Goal: Task Accomplishment & Management: Use online tool/utility

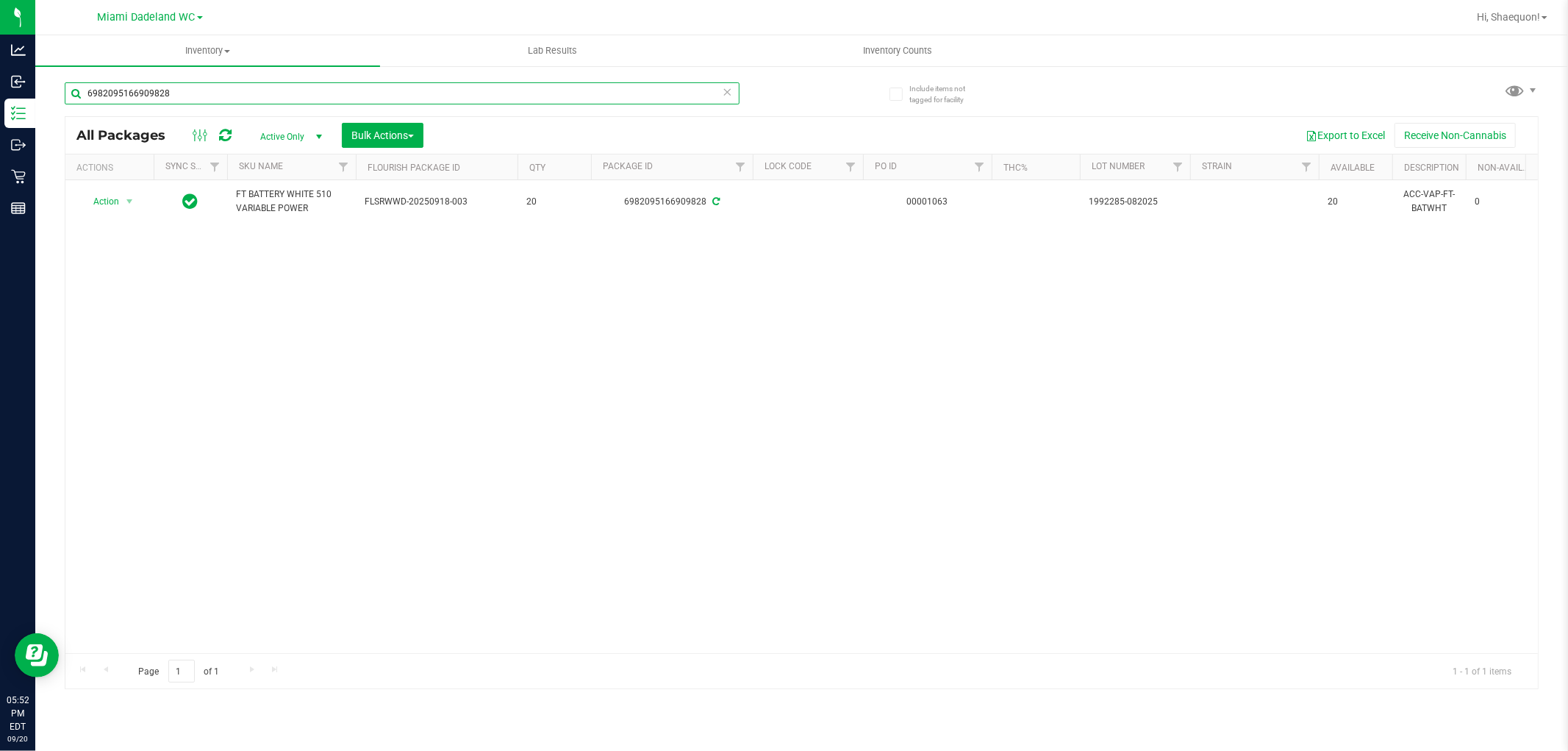
drag, startPoint x: 223, startPoint y: 94, endPoint x: 52, endPoint y: 109, distance: 171.7
click at [52, 109] on div "Include items not tagged for facility 6982095166909828 All Packages Active Only…" at bounding box center [802, 289] width 1533 height 448
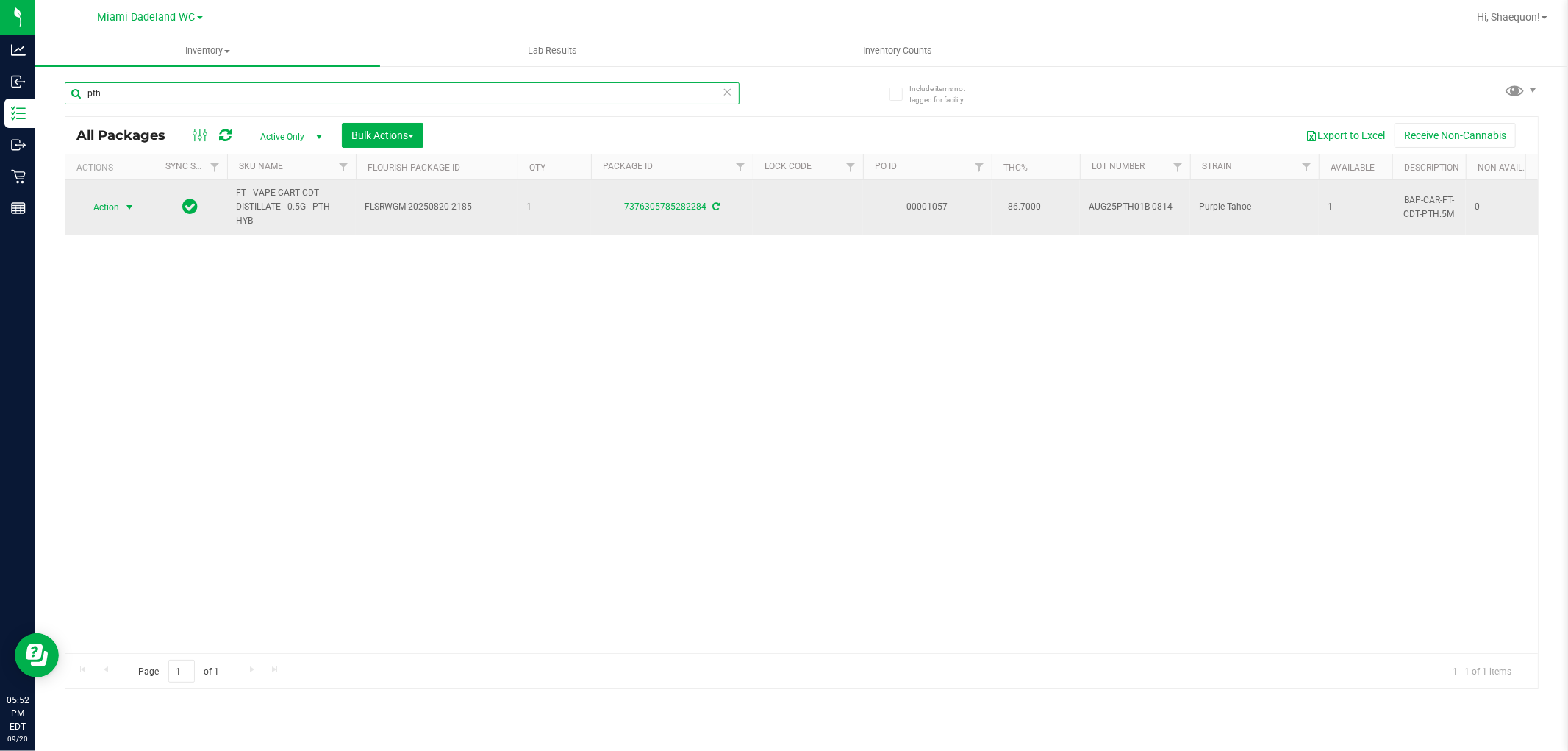
type input "pth"
click at [133, 214] on span "select" at bounding box center [130, 207] width 18 height 20
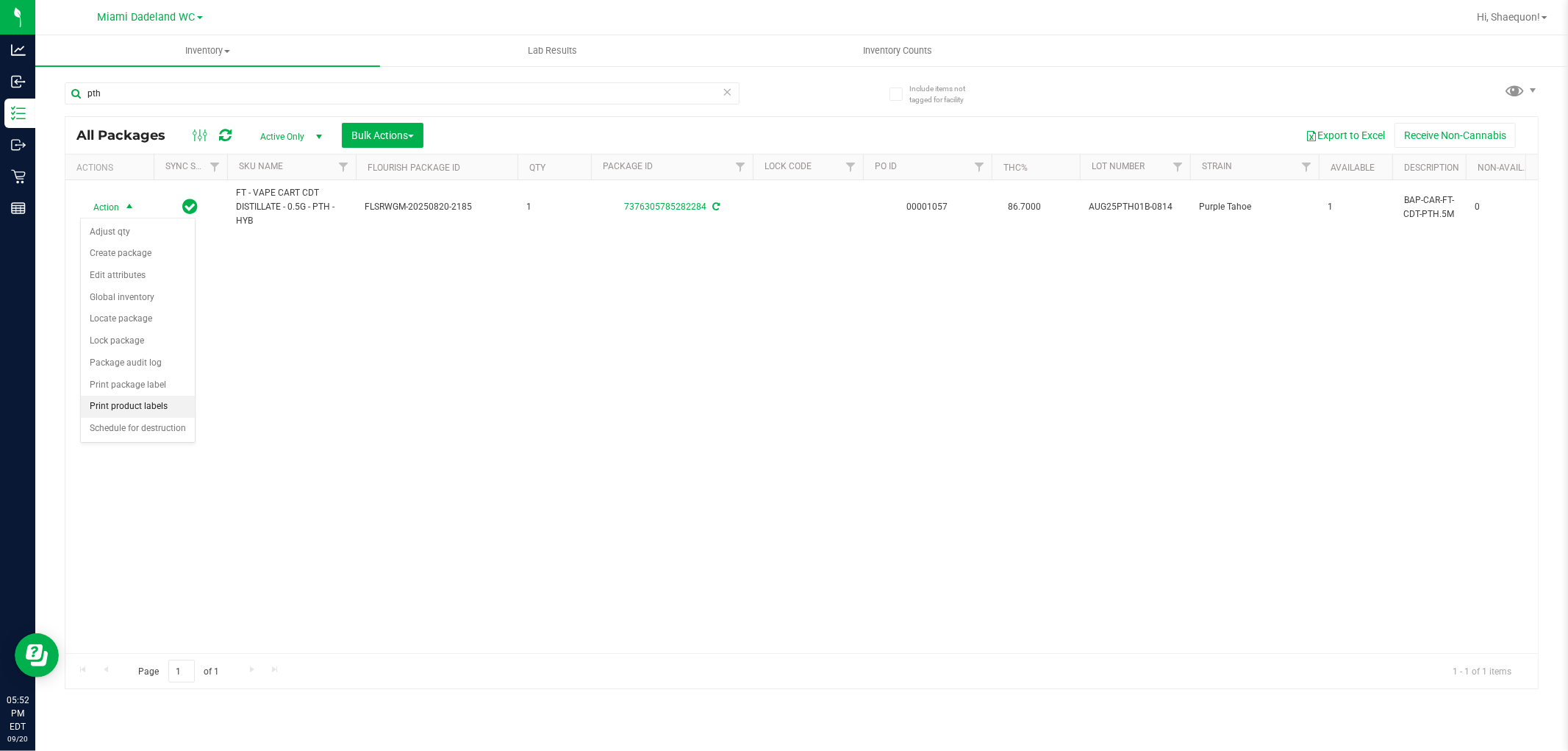
click at [160, 407] on li "Print product labels" at bounding box center [137, 407] width 114 height 22
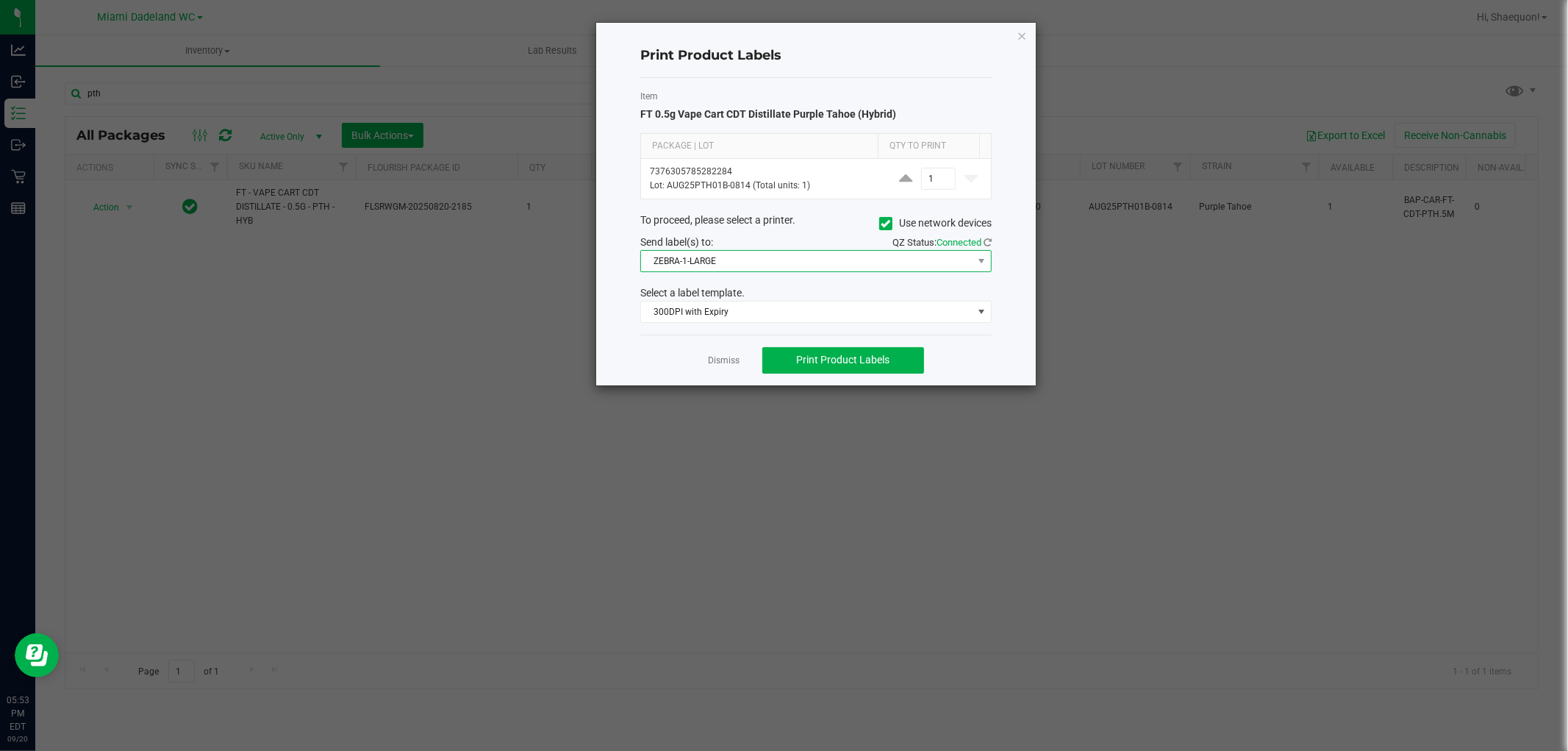
click at [976, 253] on span at bounding box center [981, 261] width 18 height 20
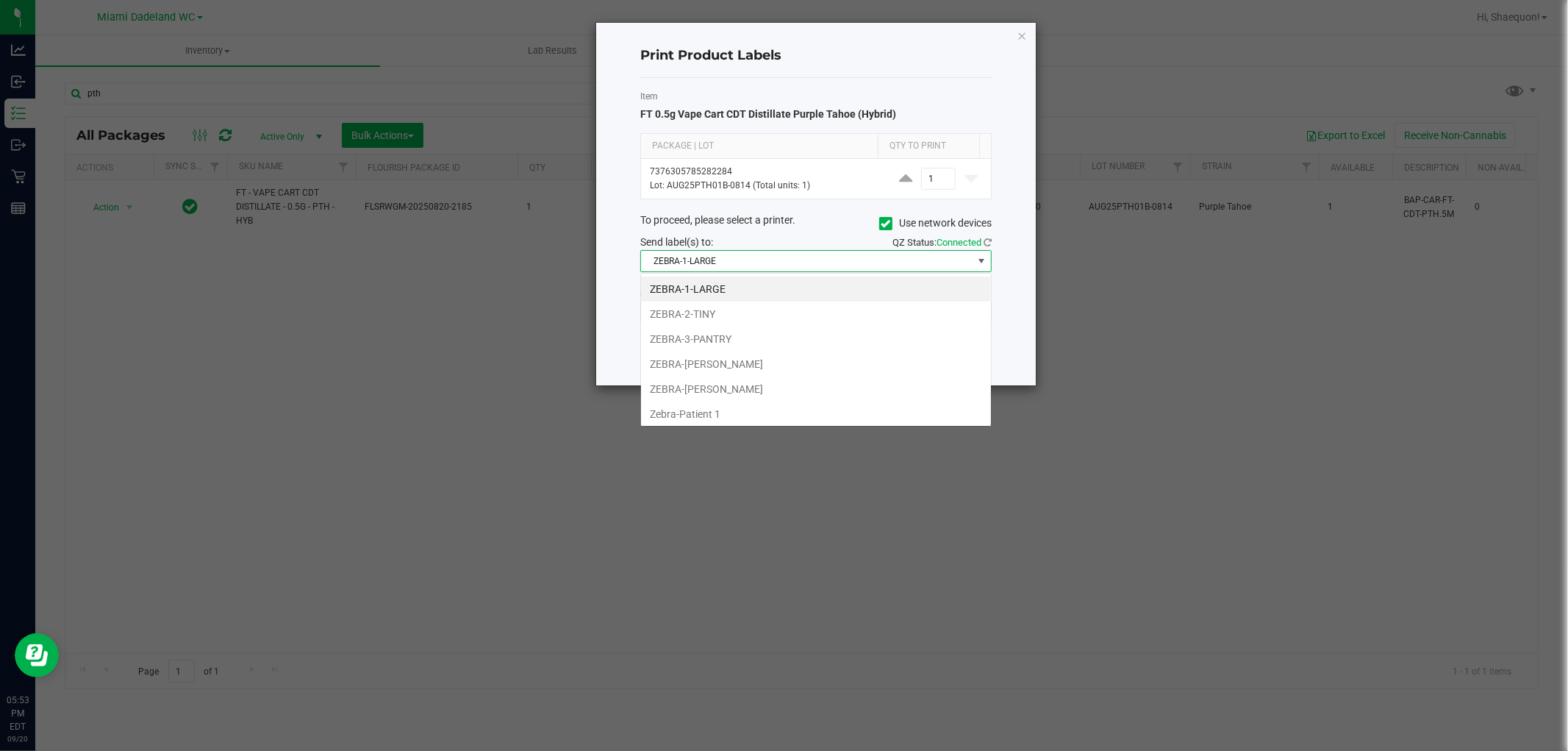
scroll to position [22, 351]
click at [847, 370] on li "ZEBRA-[PERSON_NAME]" at bounding box center [817, 363] width 350 height 25
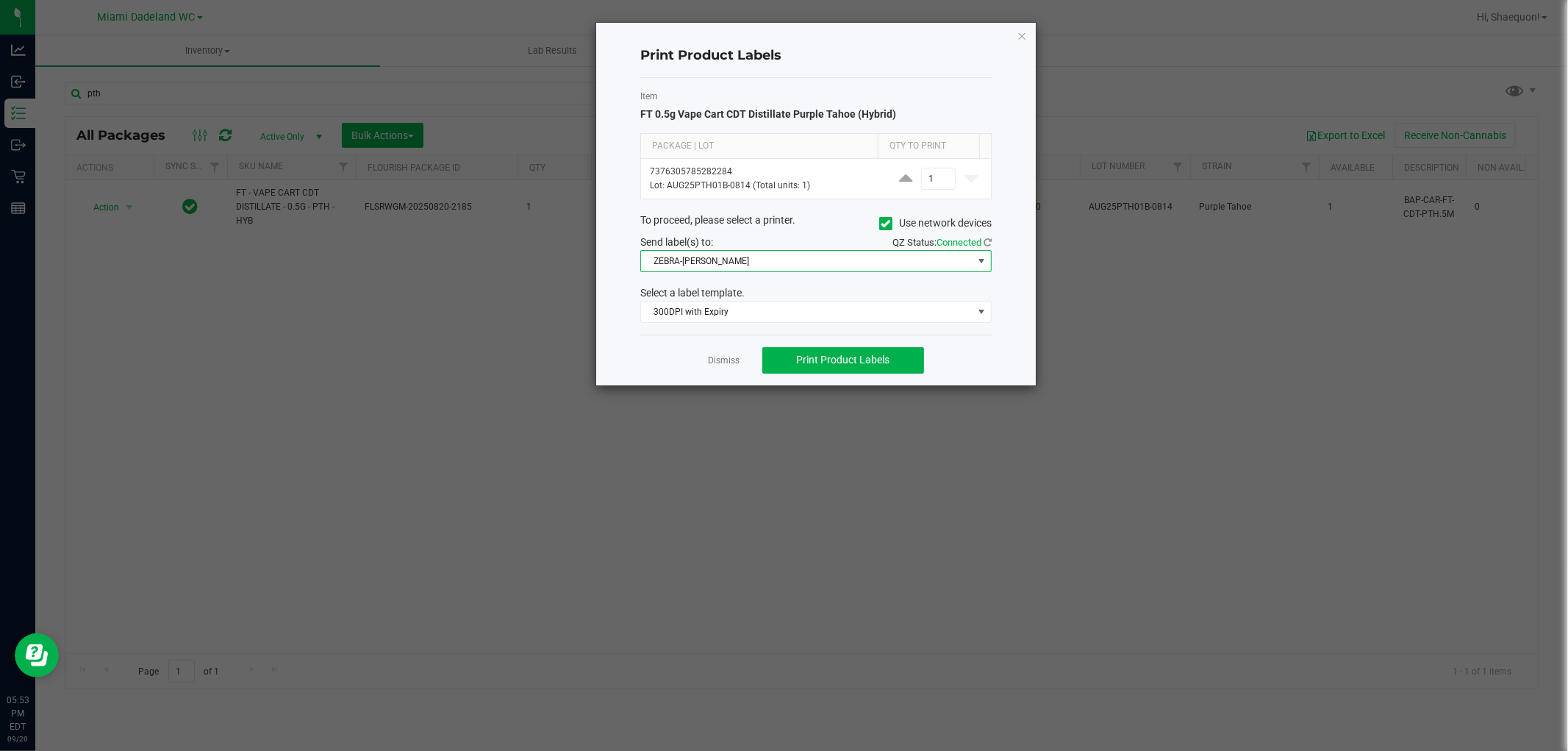
click at [986, 259] on span at bounding box center [981, 260] width 12 height 12
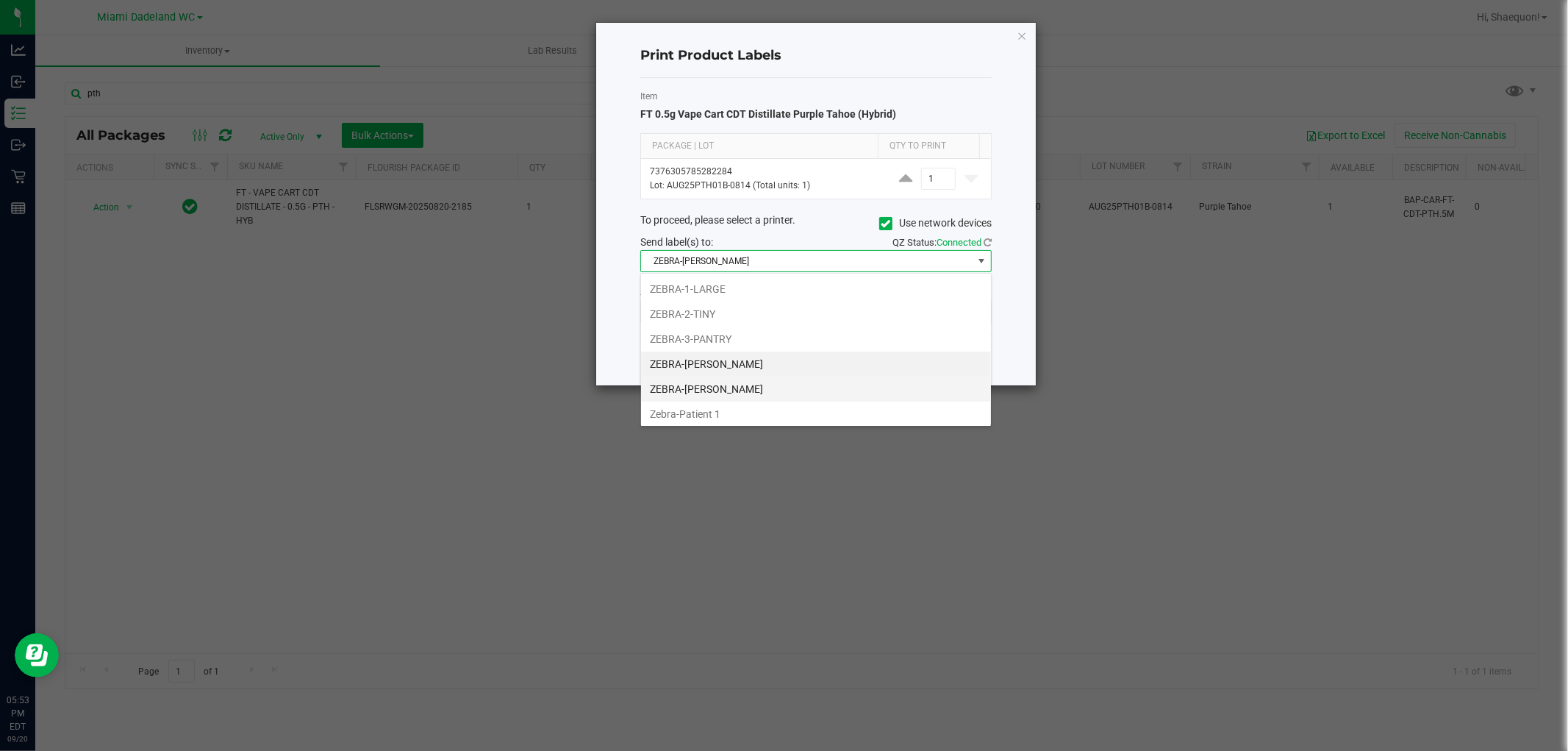
click at [868, 390] on li "ZEBRA-[PERSON_NAME]" at bounding box center [817, 389] width 350 height 25
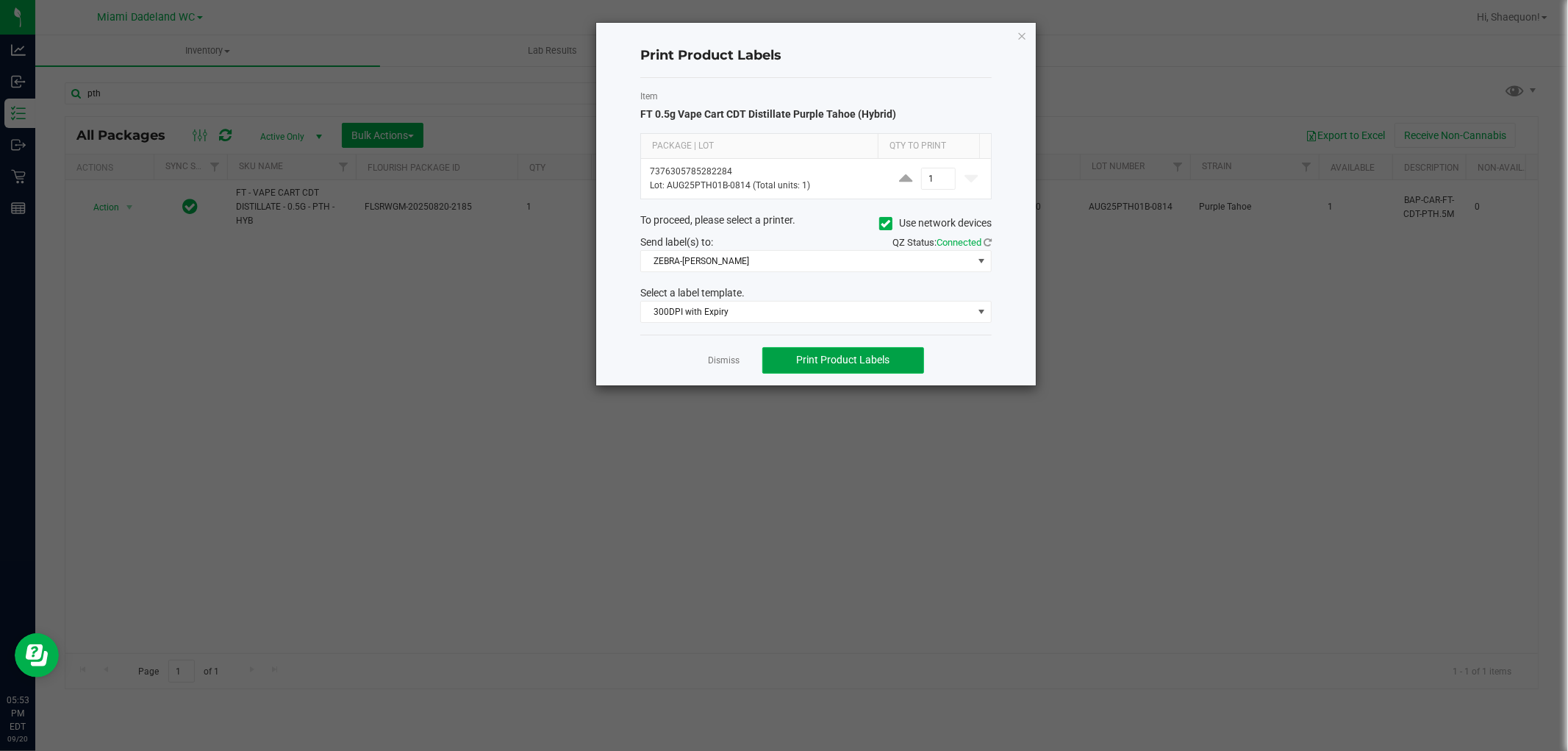
click at [861, 359] on span "Print Product Labels" at bounding box center [843, 359] width 93 height 12
click at [719, 353] on app-cancel-button "Dismiss" at bounding box center [724, 359] width 31 height 16
click at [716, 372] on div "Dismiss Print Product Labels" at bounding box center [816, 359] width 351 height 50
click at [718, 363] on link "Dismiss" at bounding box center [724, 361] width 31 height 13
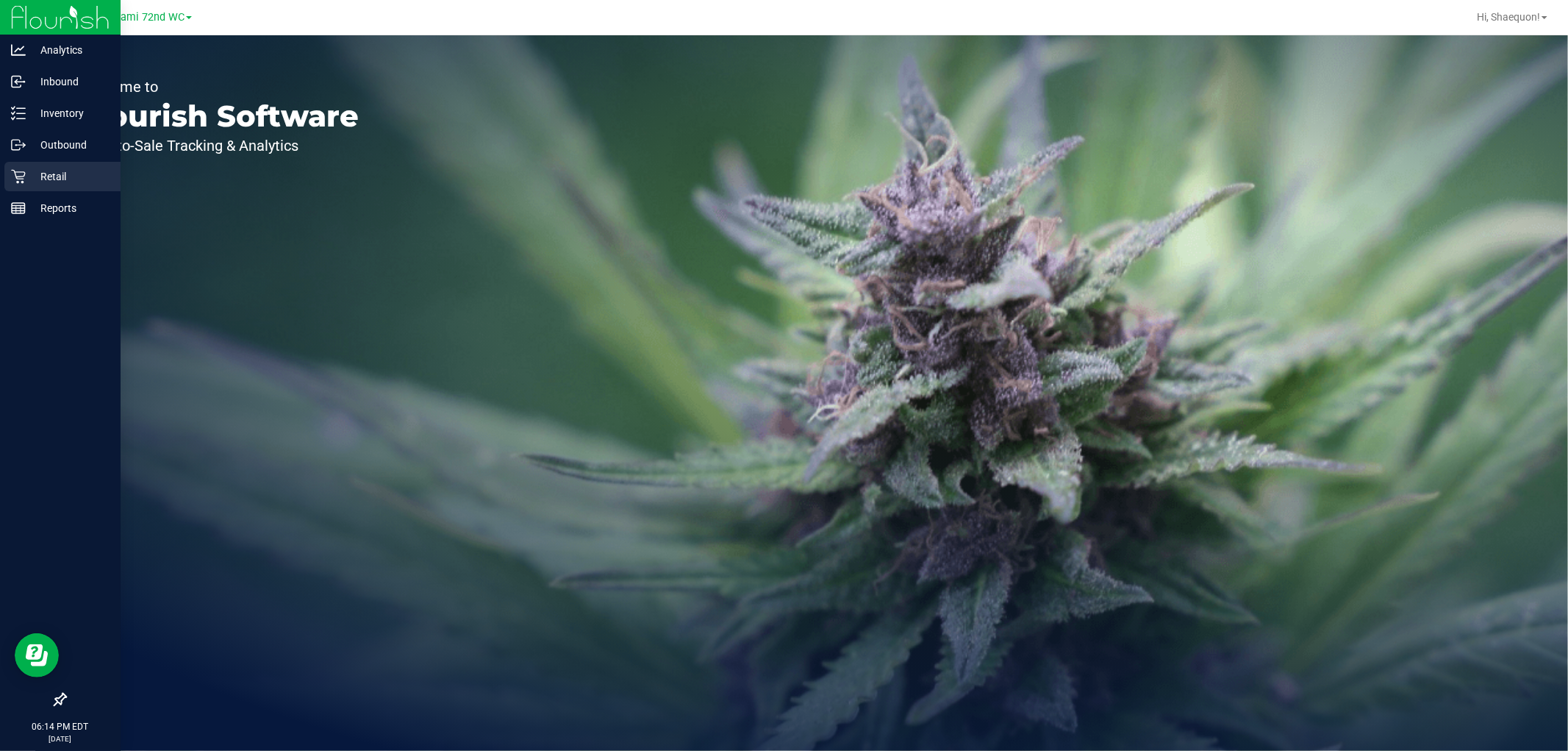
click at [29, 175] on p "Retail" at bounding box center [70, 176] width 88 height 17
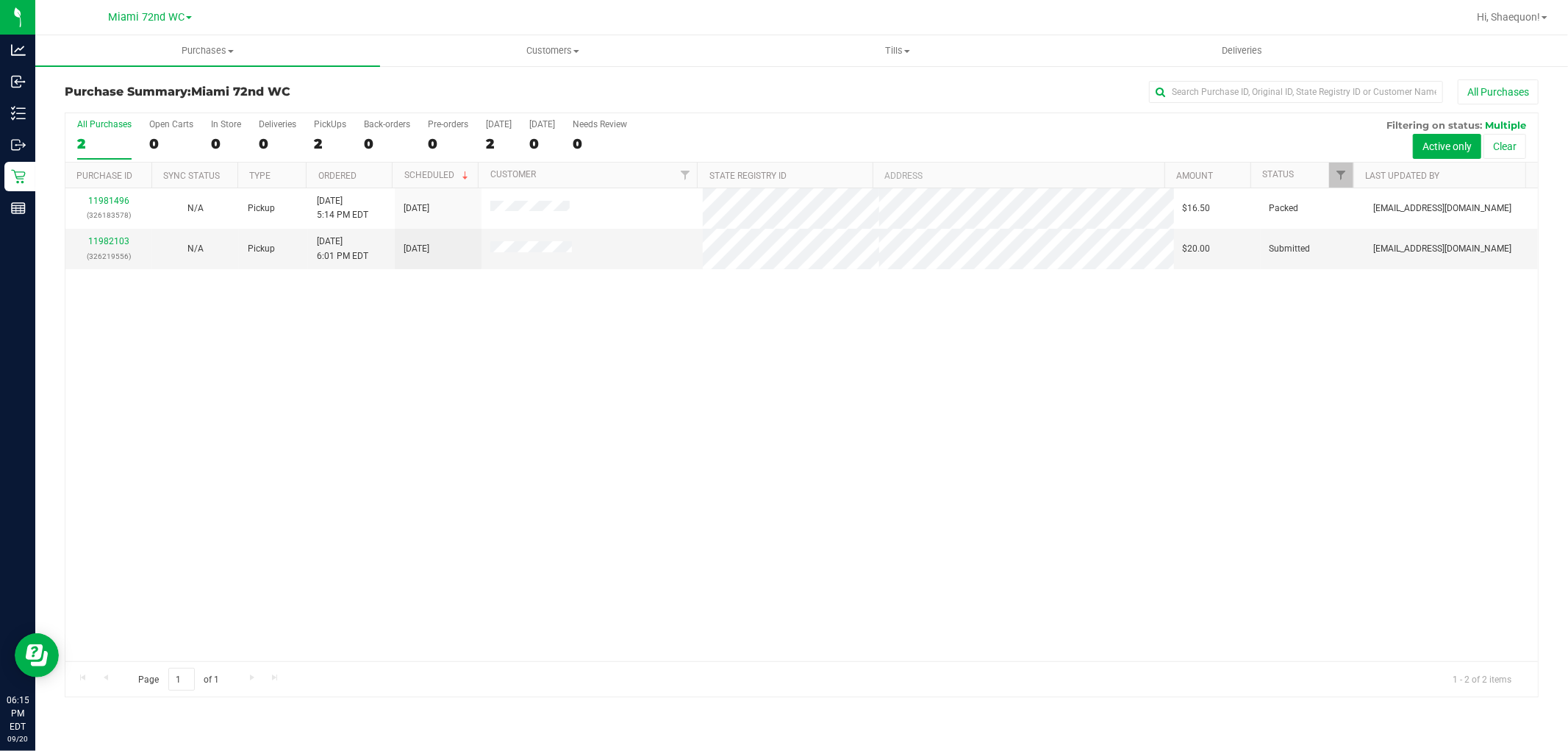
click at [189, 22] on link "Miami 72nd WC" at bounding box center [149, 16] width 83 height 14
click at [150, 66] on link "Miami Dadeland WC" at bounding box center [150, 72] width 214 height 20
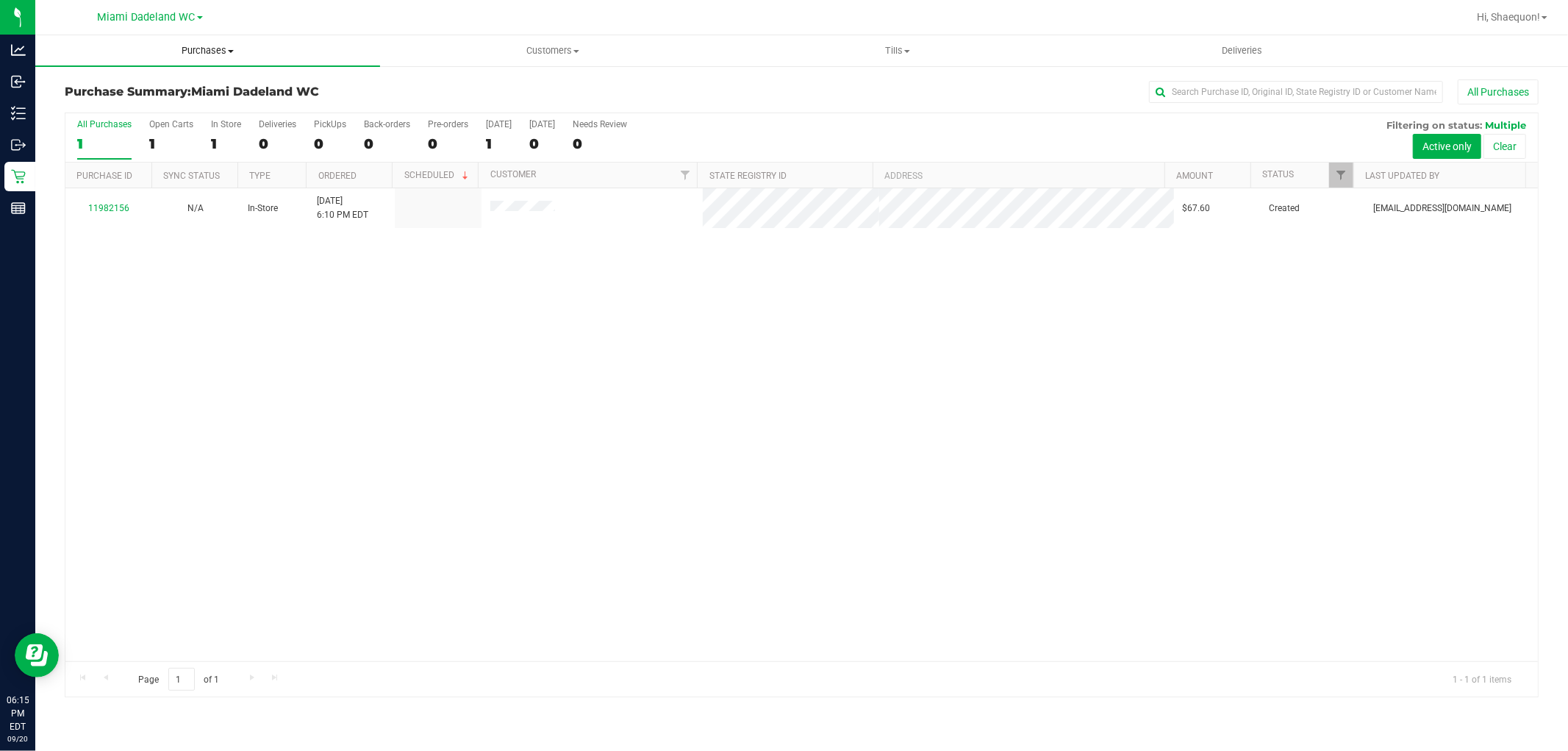
click at [225, 52] on span "Purchases" at bounding box center [208, 50] width 345 height 13
click at [150, 121] on li "All purchases" at bounding box center [208, 124] width 345 height 17
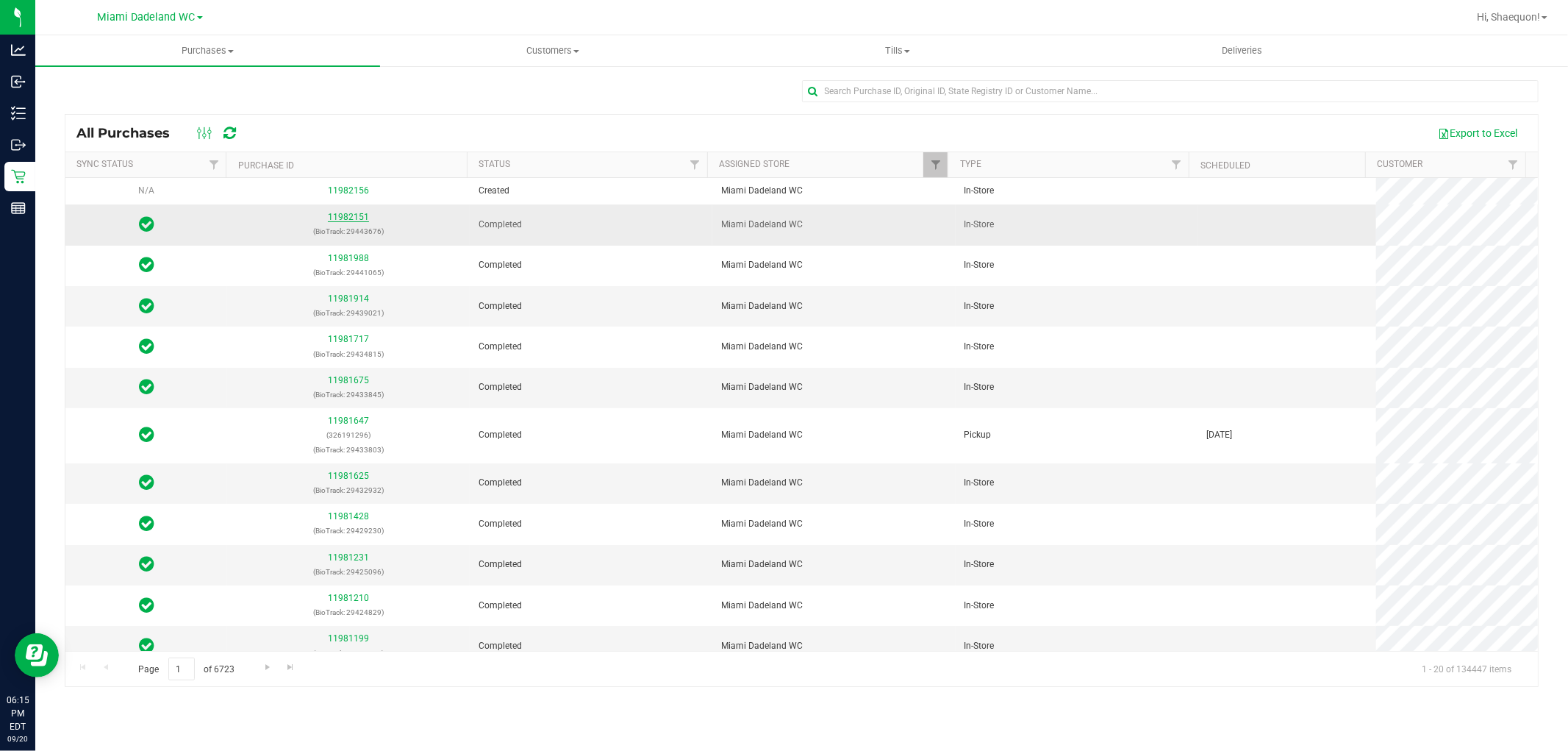
click at [349, 218] on link "11982151" at bounding box center [348, 216] width 41 height 10
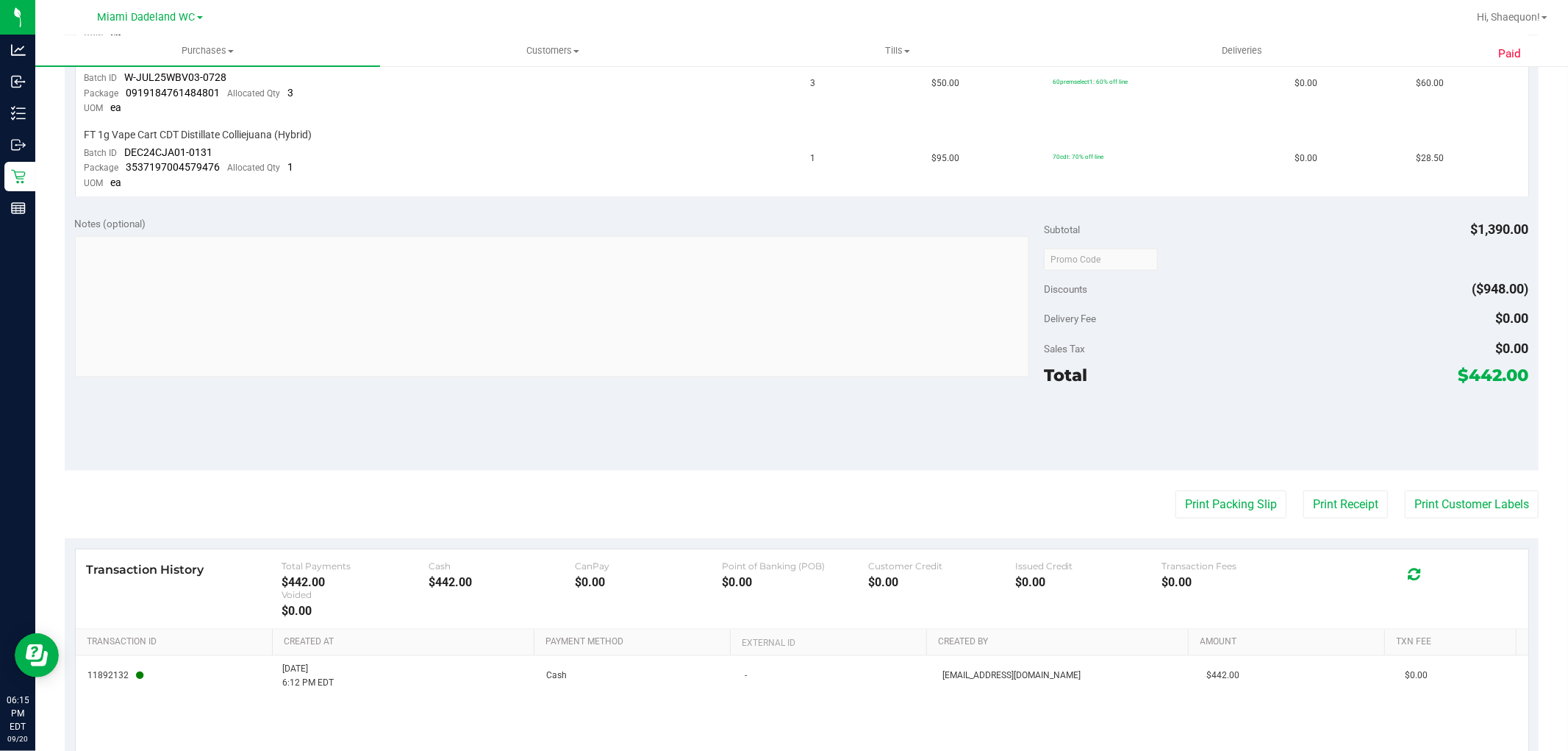
scroll to position [1438, 0]
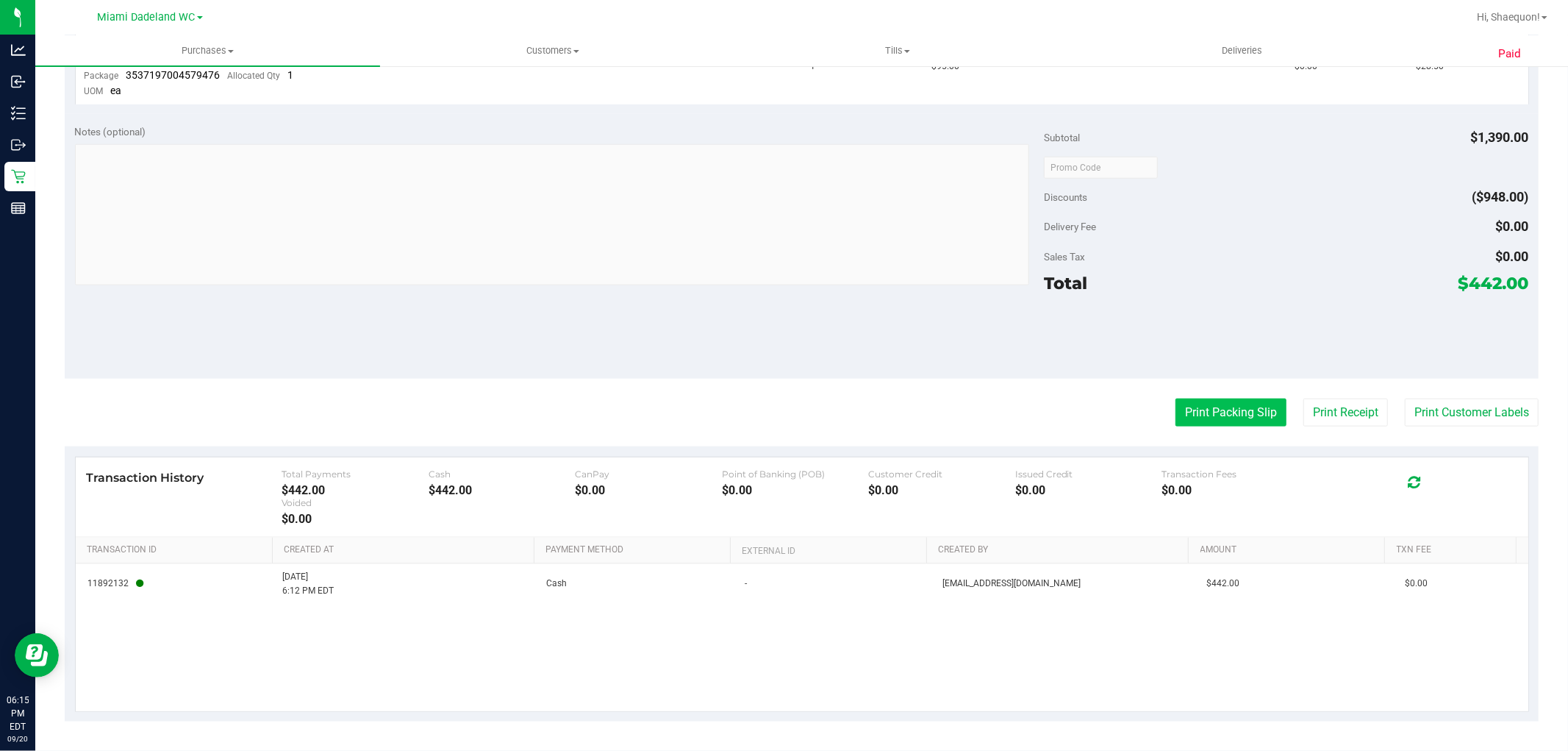
click at [1197, 403] on button "Print Packing Slip" at bounding box center [1231, 413] width 111 height 28
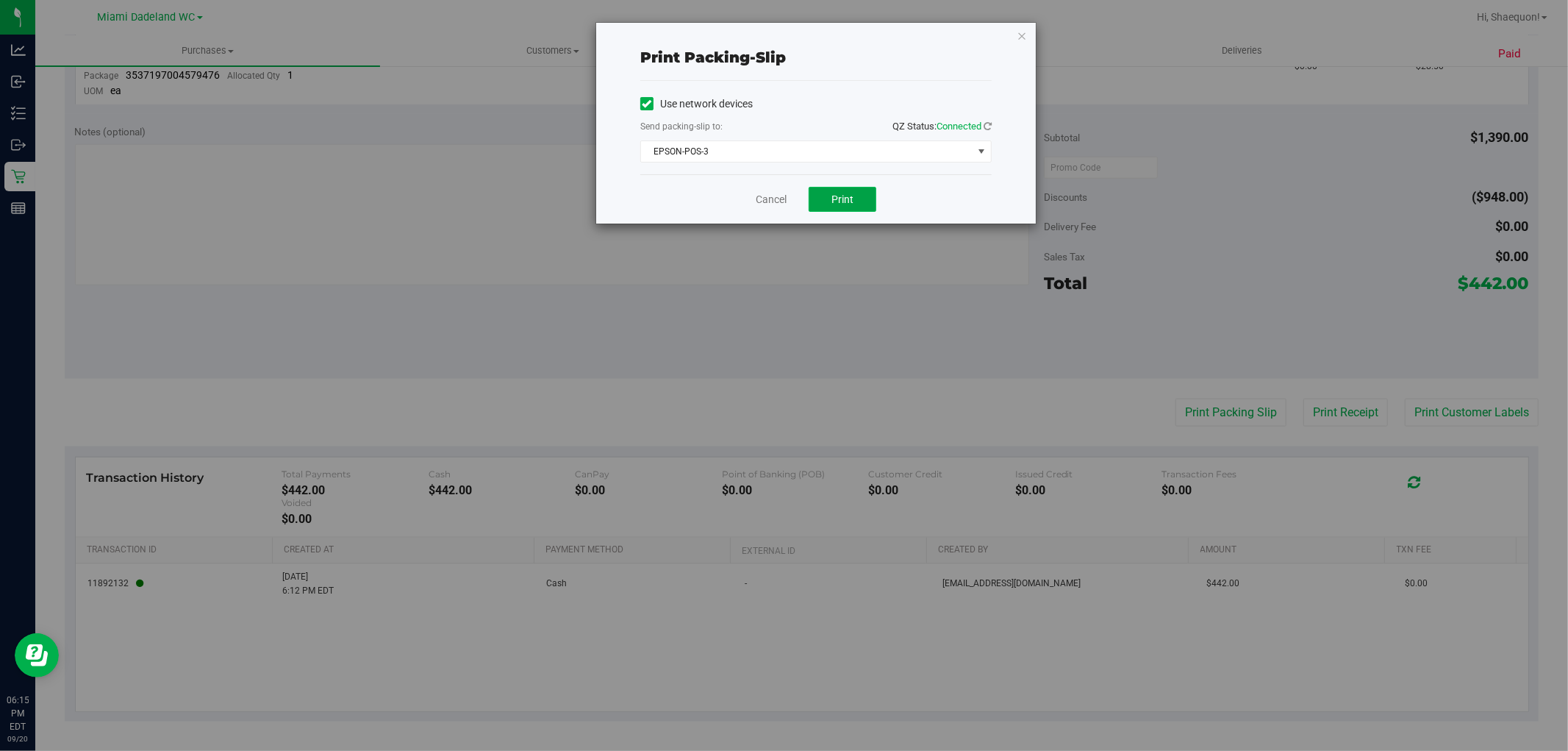
click at [847, 199] on span "Print" at bounding box center [842, 199] width 22 height 12
click at [773, 199] on link "Cancel" at bounding box center [772, 199] width 31 height 16
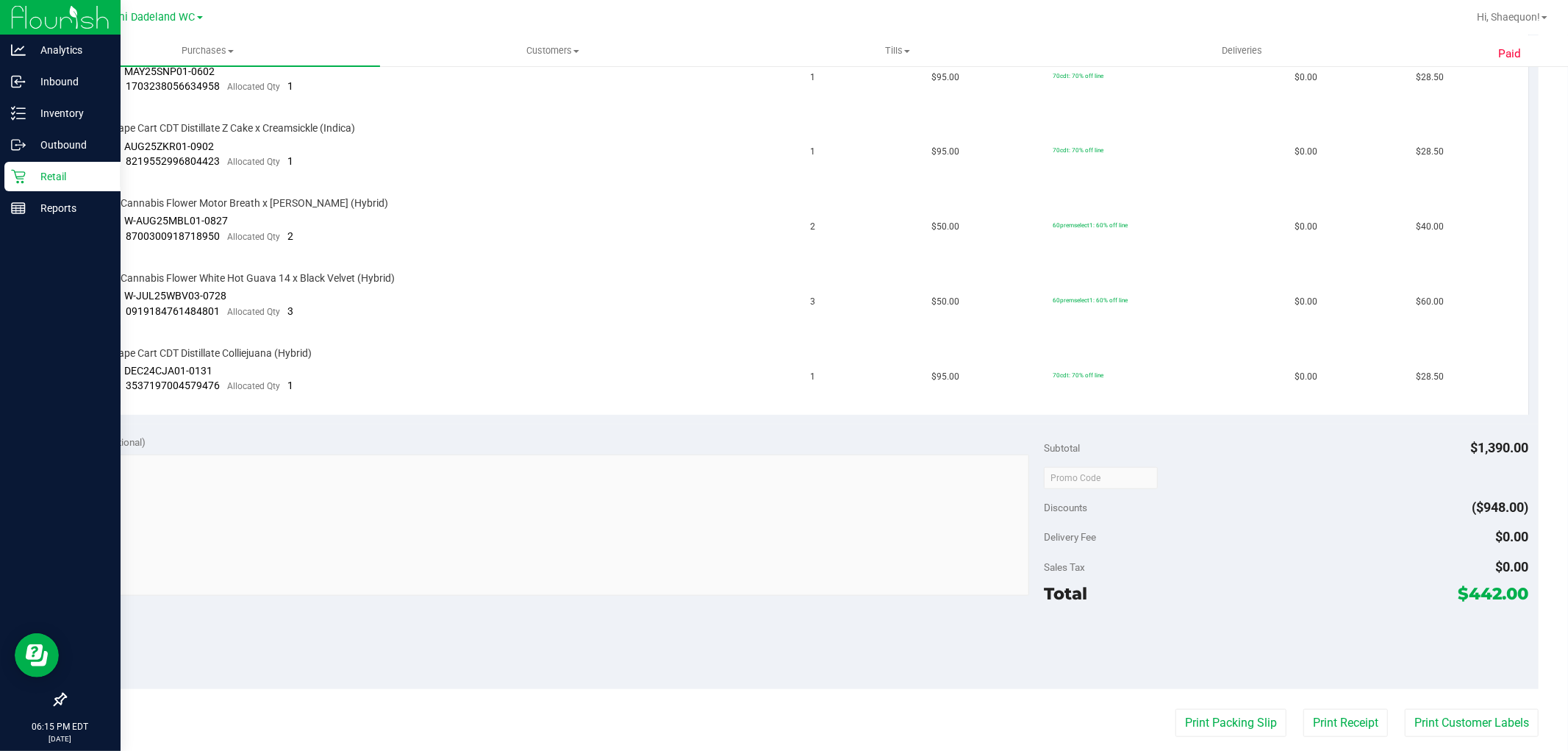
scroll to position [1111, 0]
